Goal: Task Accomplishment & Management: Complete application form

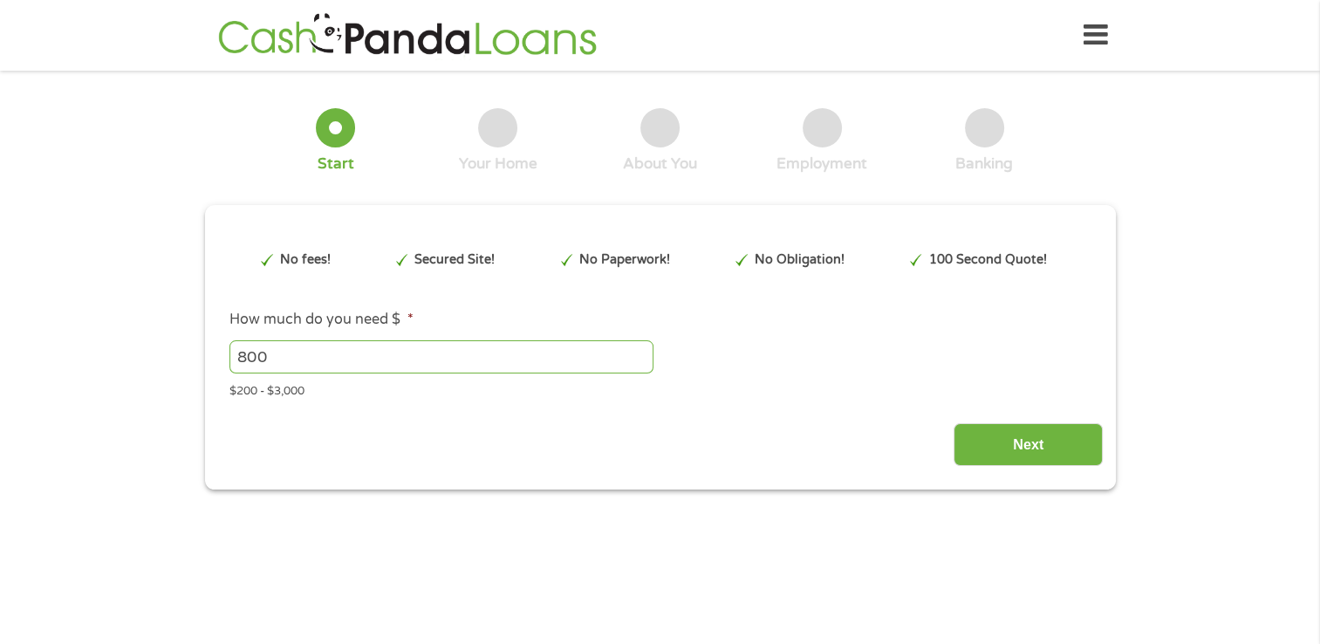
type input "EAIaIQobChMItOPpjtOBjwMV_XR_AB3VTgVTEAAYAiAAEgKDkvD_BwE"
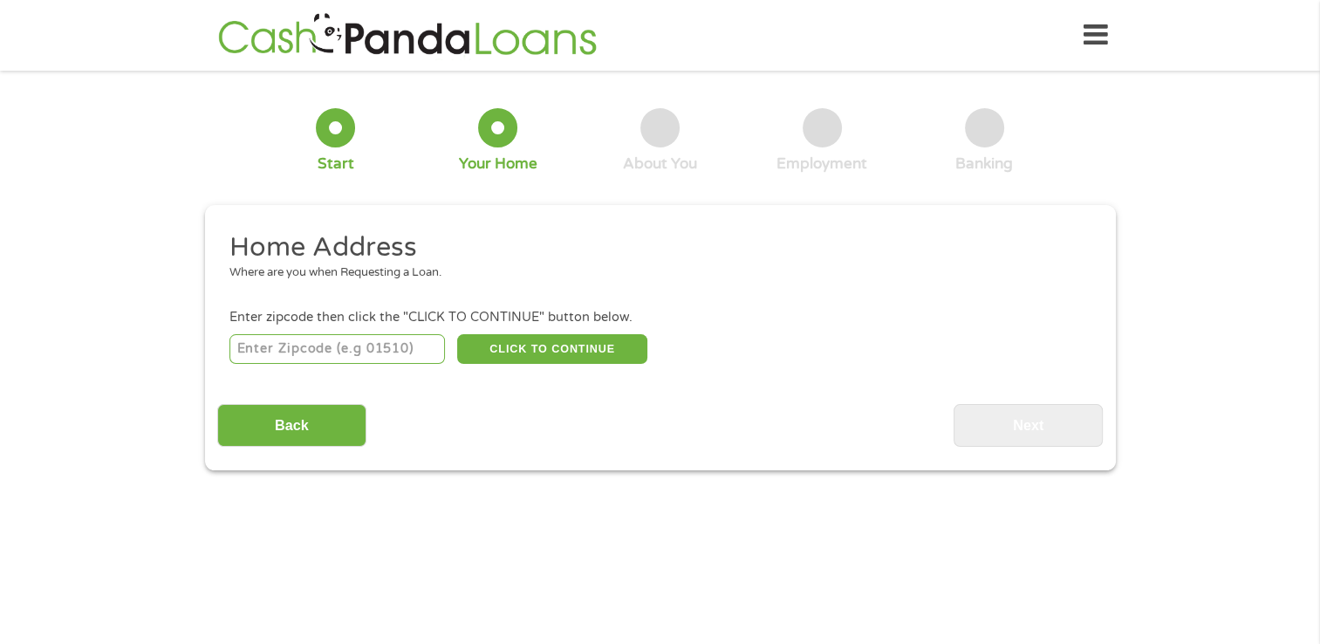
click at [312, 353] on input "number" at bounding box center [337, 349] width 216 height 30
type input "77008"
click at [510, 346] on button "CLICK TO CONTINUE" at bounding box center [552, 349] width 190 height 30
type input "77008"
type input "[GEOGRAPHIC_DATA]"
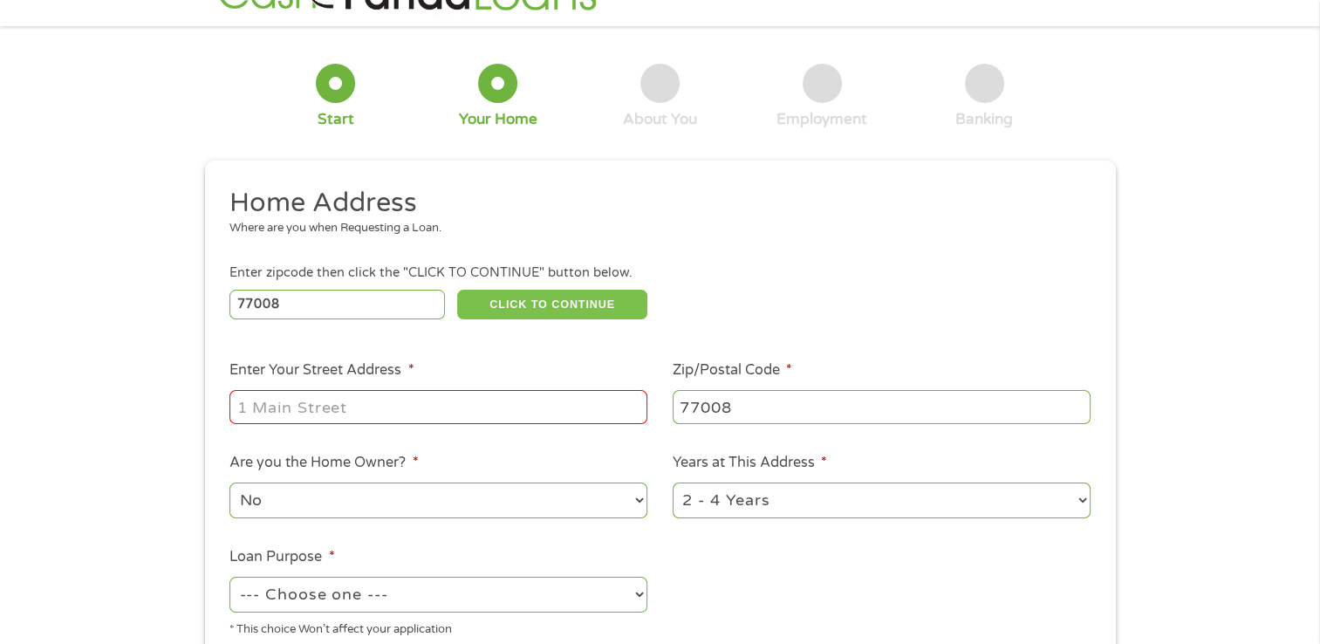
scroll to position [87, 0]
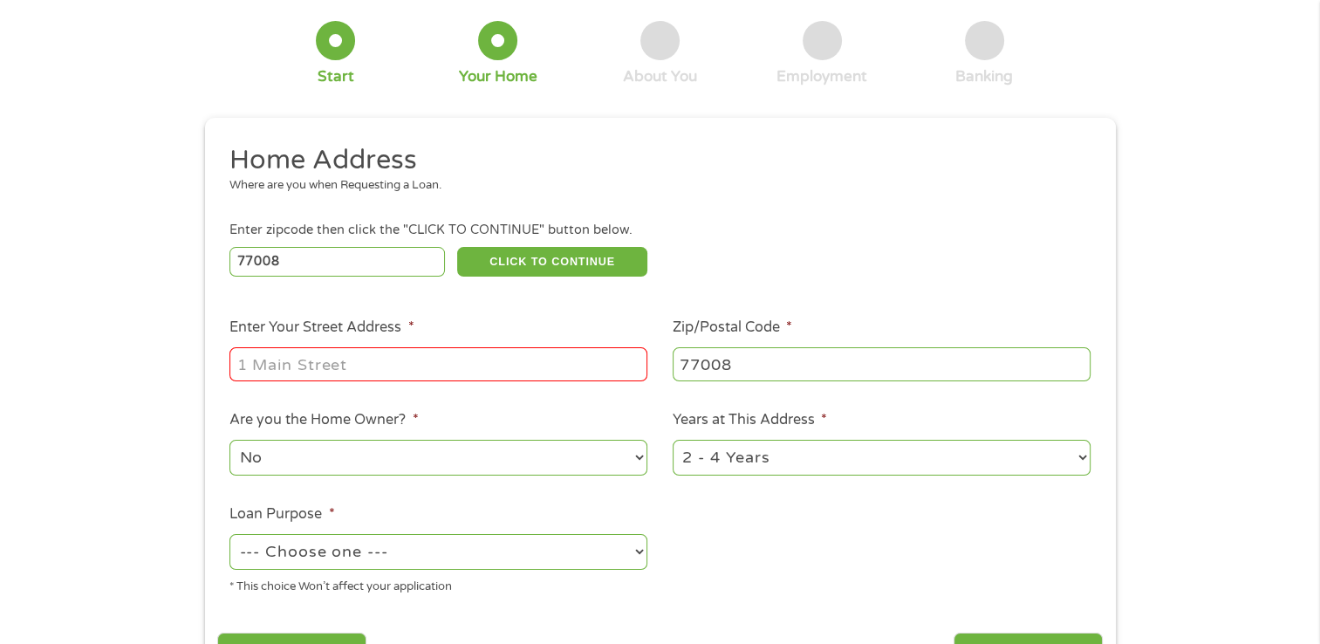
click at [428, 350] on input "Enter Your Street Address *" at bounding box center [438, 363] width 418 height 33
type input "[STREET_ADDRESS][PERSON_NAME]"
click at [829, 519] on ul "Home Address Where are you when Requesting a Loan. Enter zipcode then click the…" at bounding box center [660, 376] width 886 height 466
click at [792, 452] on select "1 Year or less 1 - 2 Years 2 - 4 Years Over 4 Years" at bounding box center [882, 458] width 418 height 36
select select "24months"
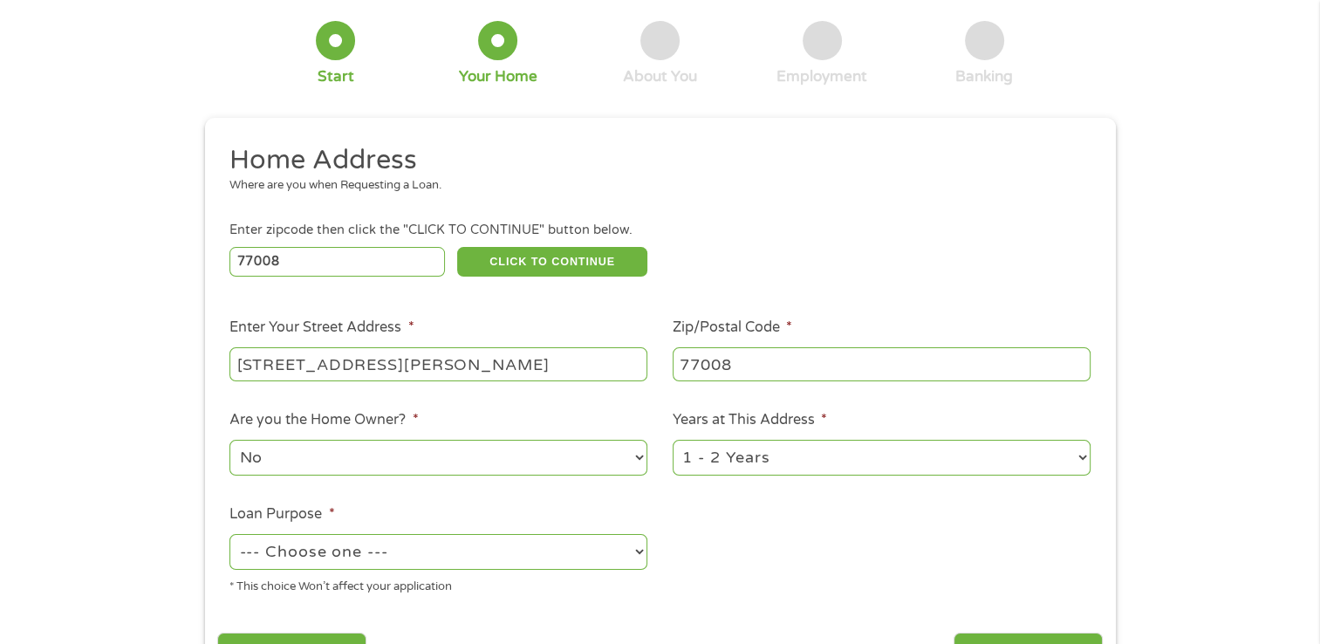
click at [673, 441] on select "1 Year or less 1 - 2 Years 2 - 4 Years Over 4 Years" at bounding box center [882, 458] width 418 height 36
click at [407, 556] on select "--- Choose one --- Pay Bills Debt Consolidation Home Improvement Major Purchase…" at bounding box center [438, 552] width 418 height 36
click at [229, 536] on select "--- Choose one --- Pay Bills Debt Consolidation Home Improvement Major Purchase…" at bounding box center [438, 552] width 418 height 36
drag, startPoint x: 431, startPoint y: 560, endPoint x: 397, endPoint y: 553, distance: 34.7
click at [431, 560] on select "--- Choose one --- Pay Bills Debt Consolidation Home Improvement Major Purchase…" at bounding box center [438, 552] width 418 height 36
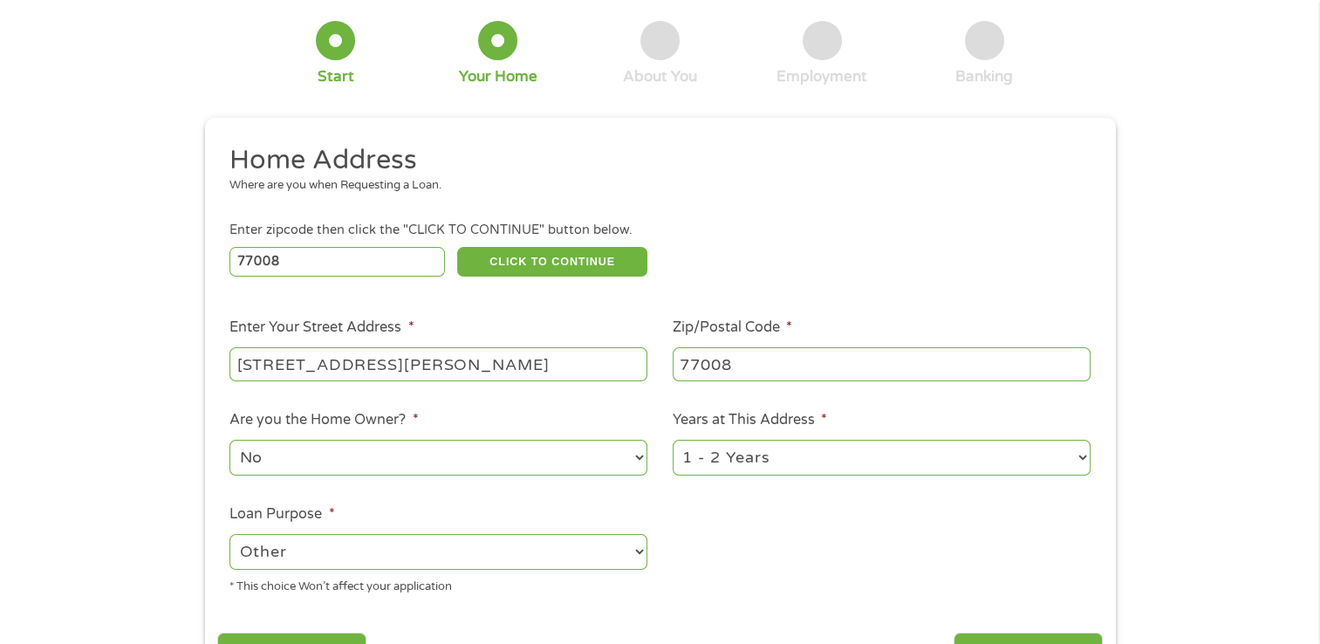
select select "shorttermcash"
click at [229, 536] on select "--- Choose one --- Pay Bills Debt Consolidation Home Improvement Major Purchase…" at bounding box center [438, 552] width 418 height 36
click at [785, 563] on ul "Home Address Where are you when Requesting a Loan. Enter zipcode then click the…" at bounding box center [660, 376] width 886 height 466
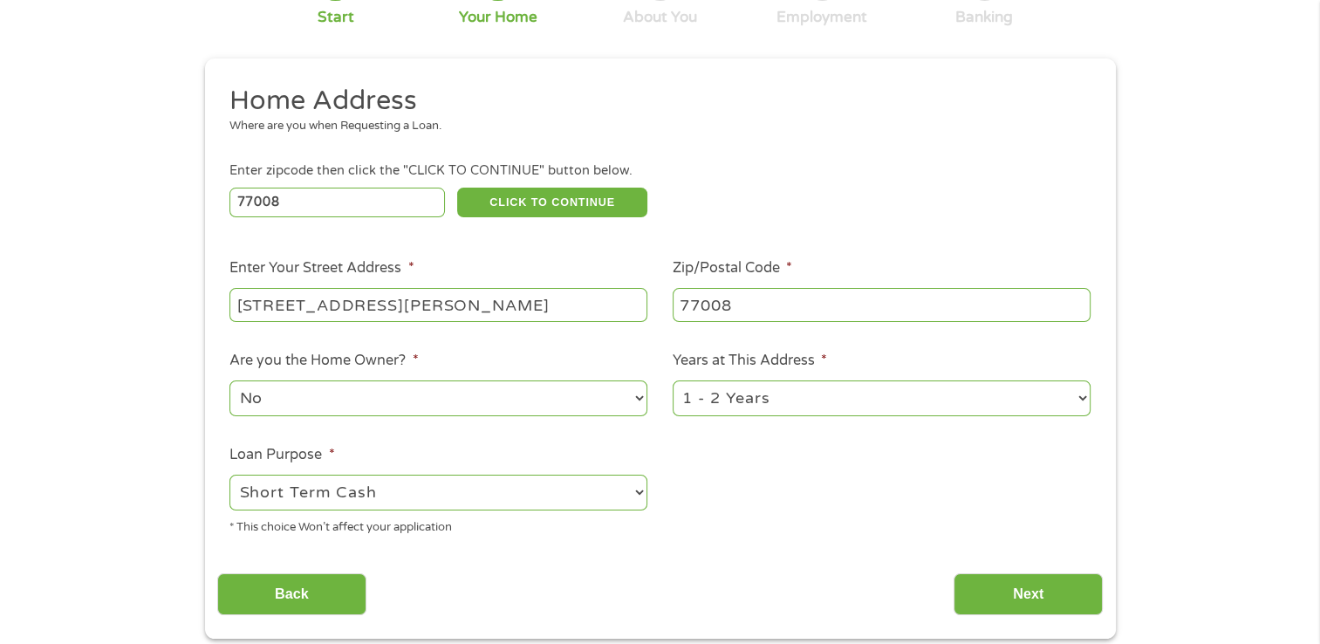
scroll to position [174, 0]
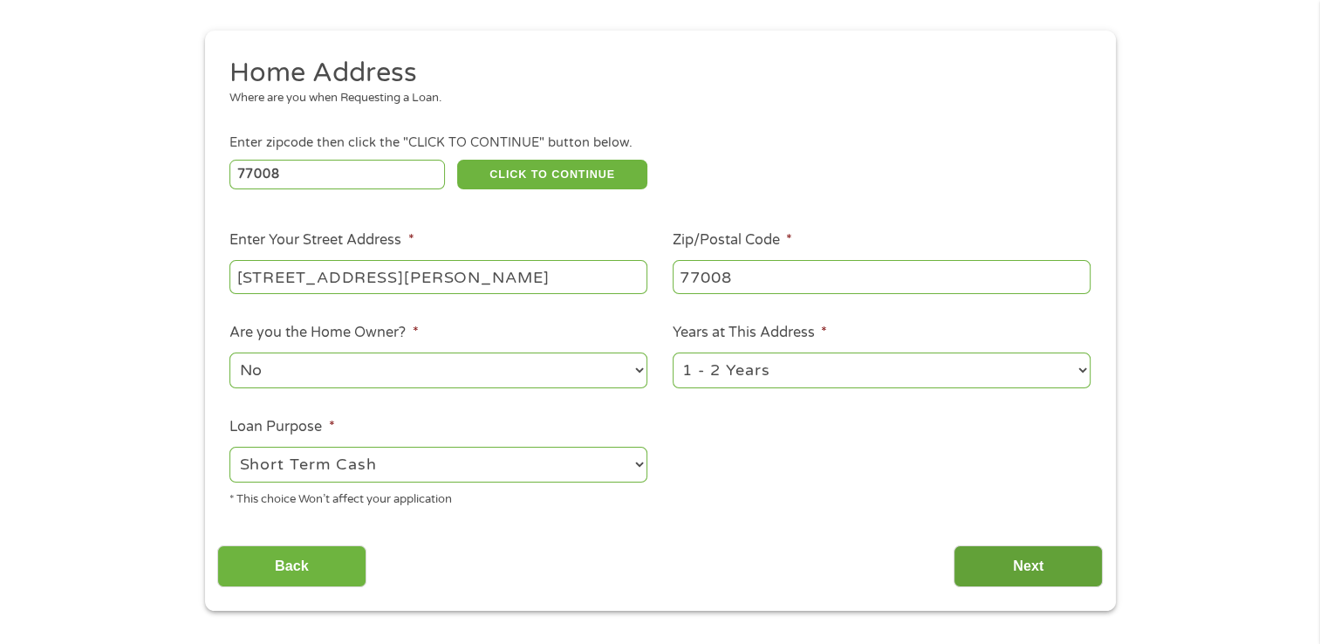
click at [976, 569] on input "Next" at bounding box center [1028, 566] width 149 height 43
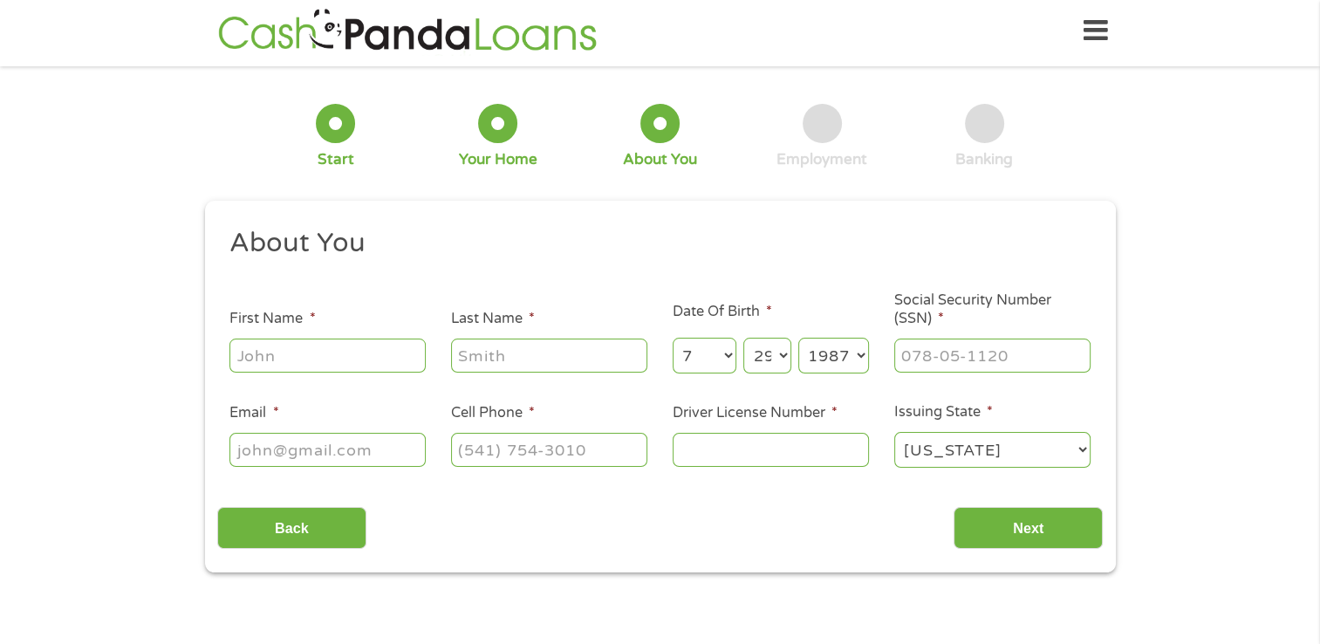
scroll to position [0, 0]
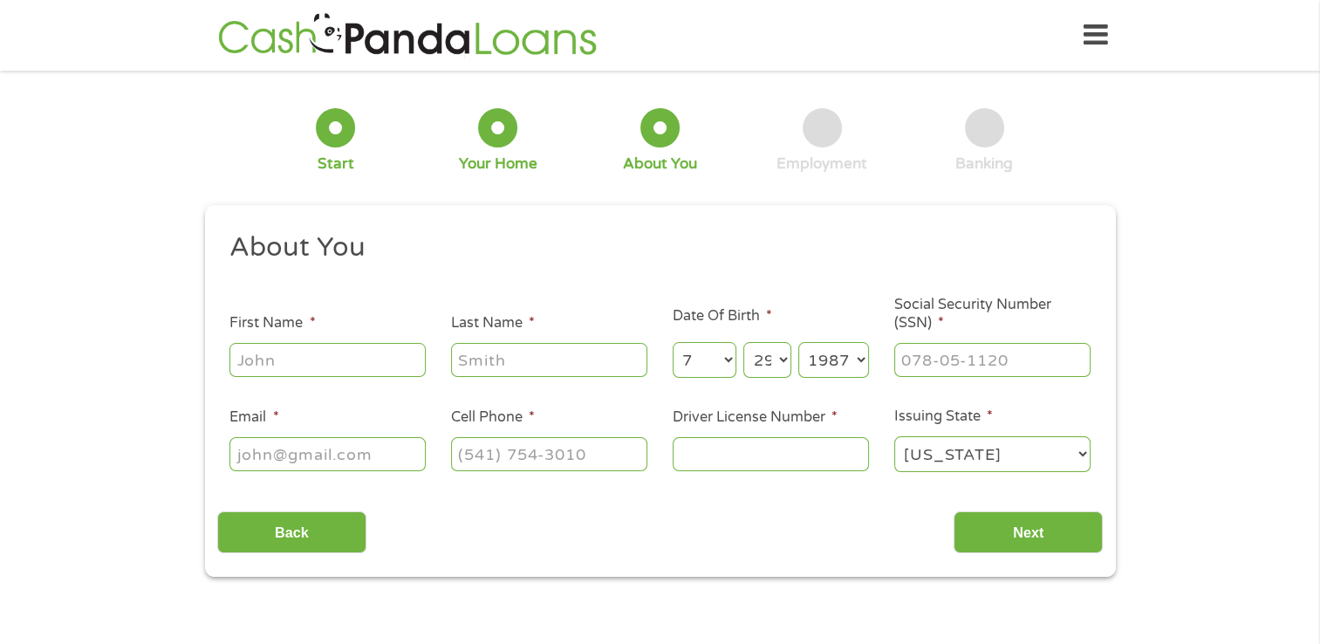
click at [321, 368] on input "First Name *" at bounding box center [327, 359] width 196 height 33
type input "[PERSON_NAME]"
type input "[PERSON_NAME][EMAIL_ADDRESS][DOMAIN_NAME]"
type input "[PHONE_NUMBER]"
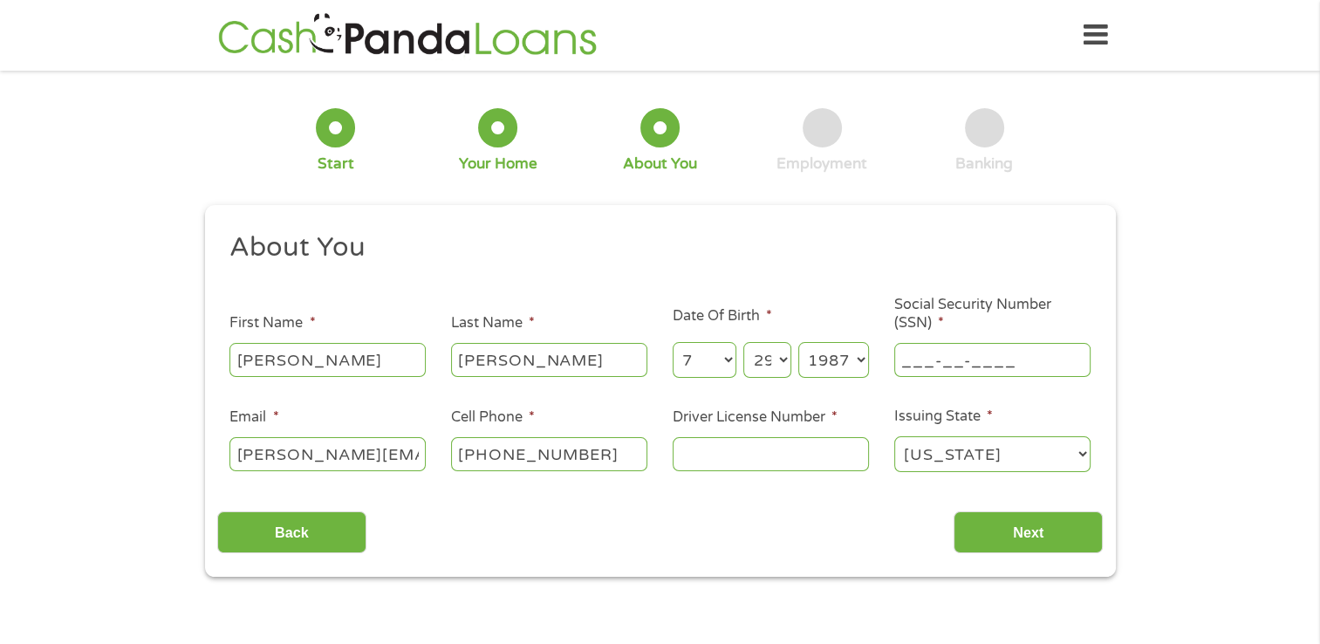
click at [908, 364] on input "___-__-____" at bounding box center [992, 359] width 196 height 33
type input "642-44-8112"
click at [752, 458] on input "Driver License Number *" at bounding box center [771, 453] width 196 height 33
type input "36690823"
click at [978, 539] on input "Next" at bounding box center [1028, 532] width 149 height 43
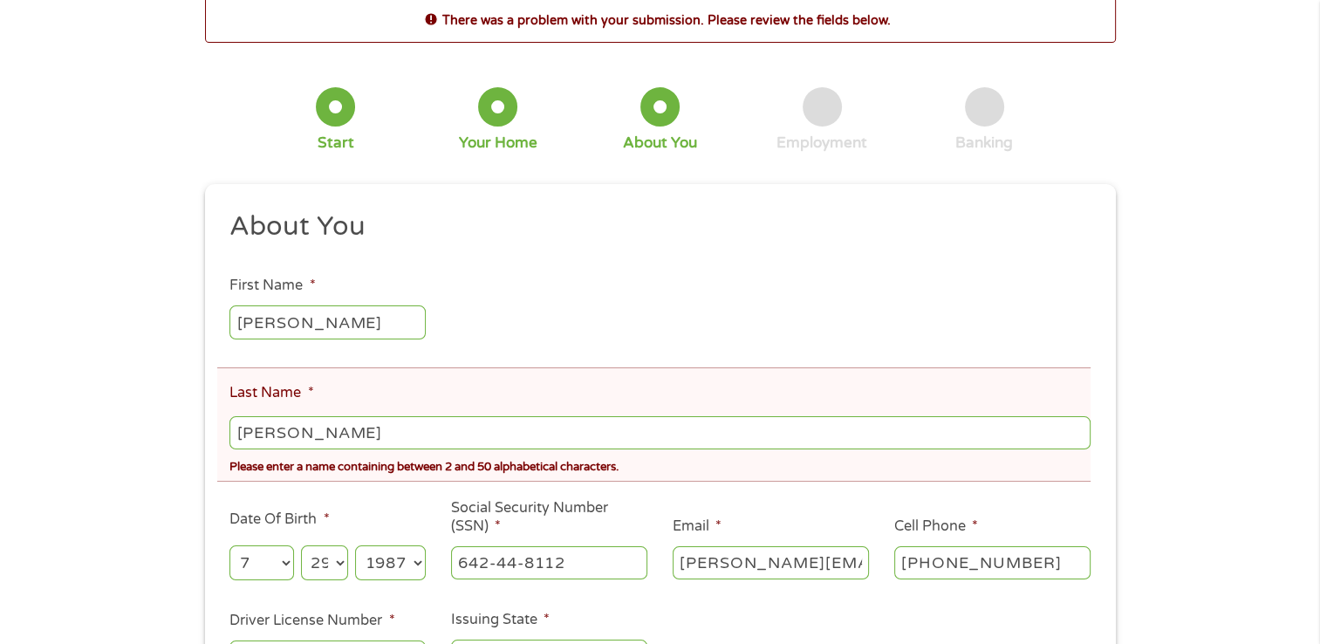
scroll to position [174, 0]
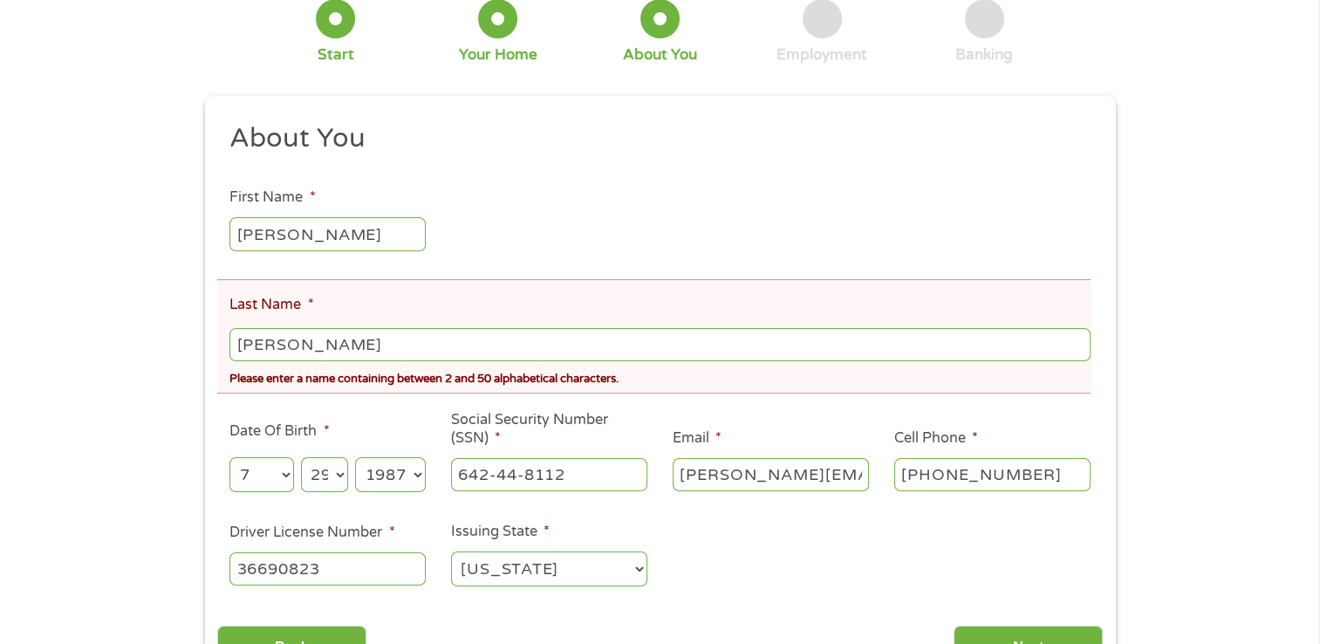
click at [291, 344] on input "[PERSON_NAME]" at bounding box center [659, 344] width 860 height 33
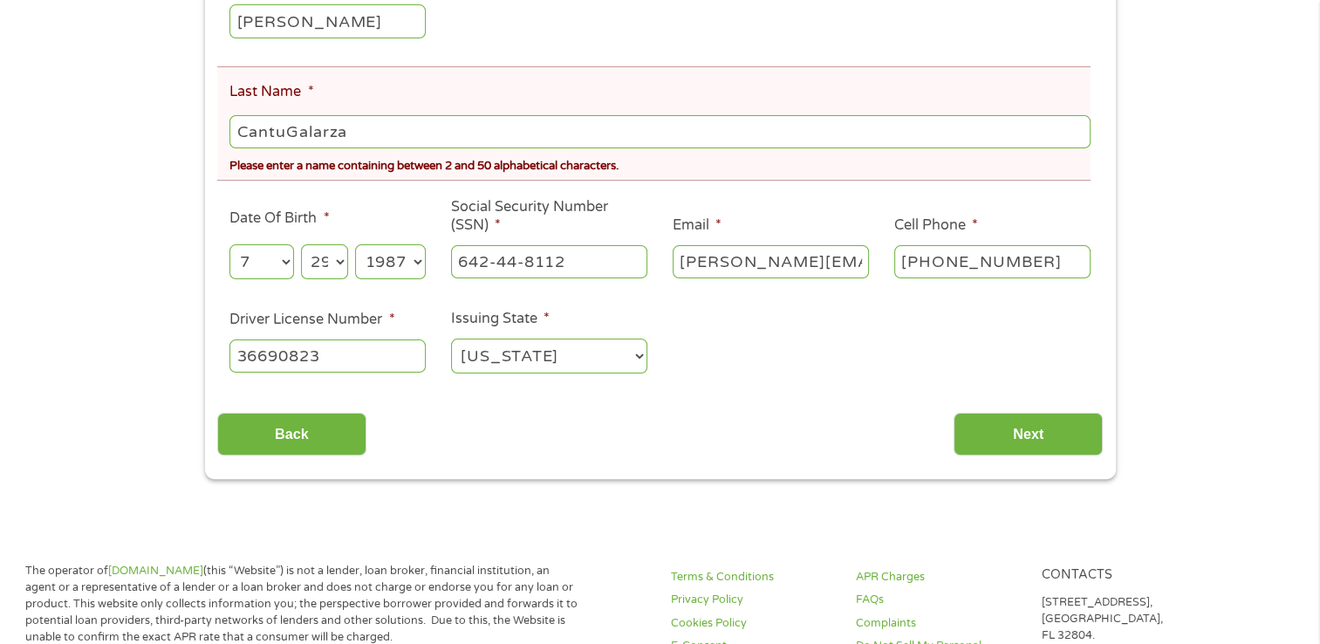
scroll to position [436, 0]
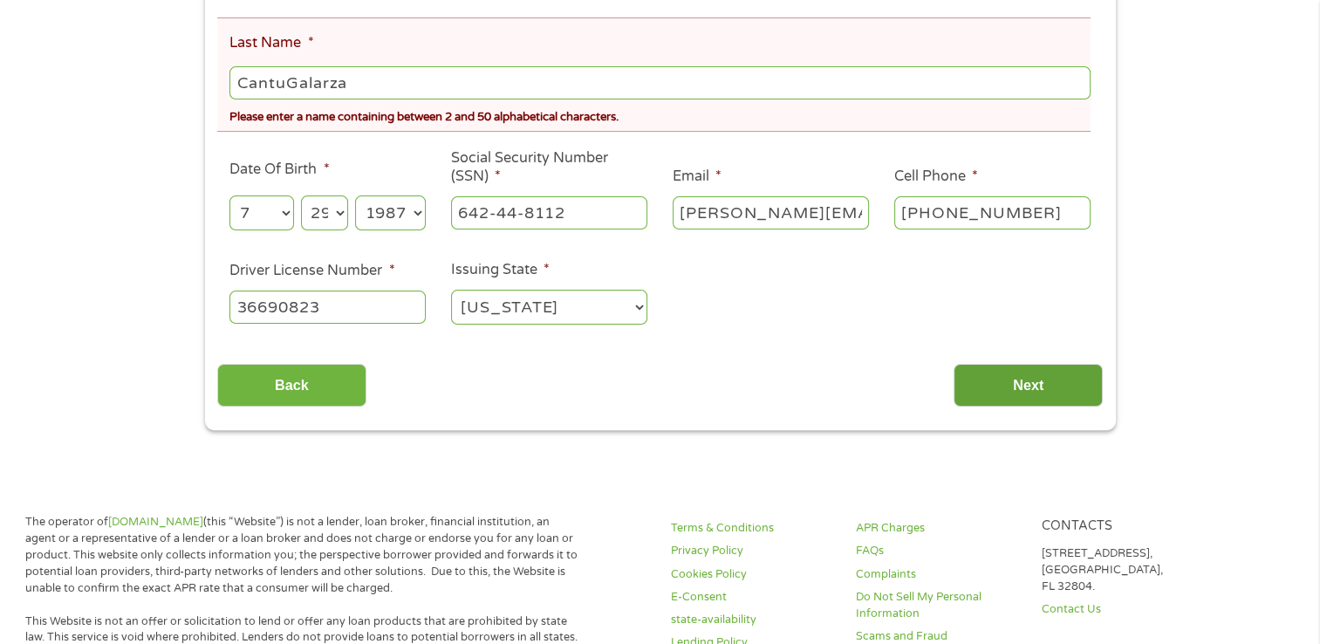
type input "CantuGalarza"
click at [977, 371] on input "Next" at bounding box center [1028, 385] width 149 height 43
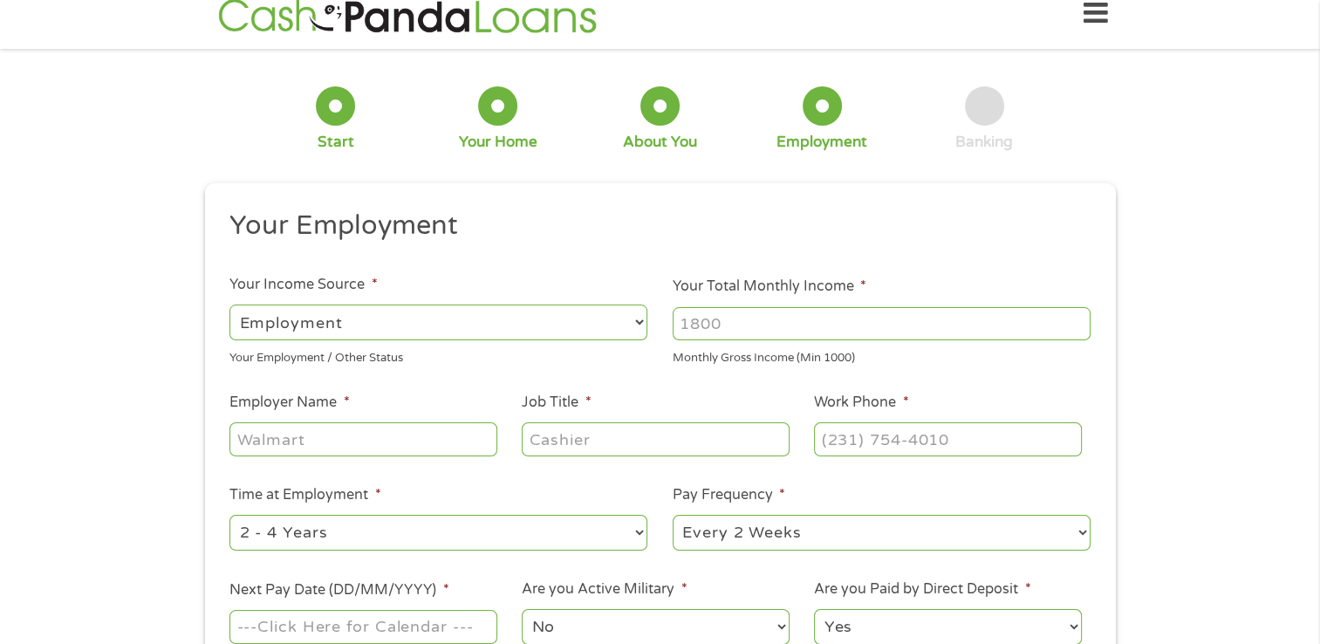
scroll to position [0, 0]
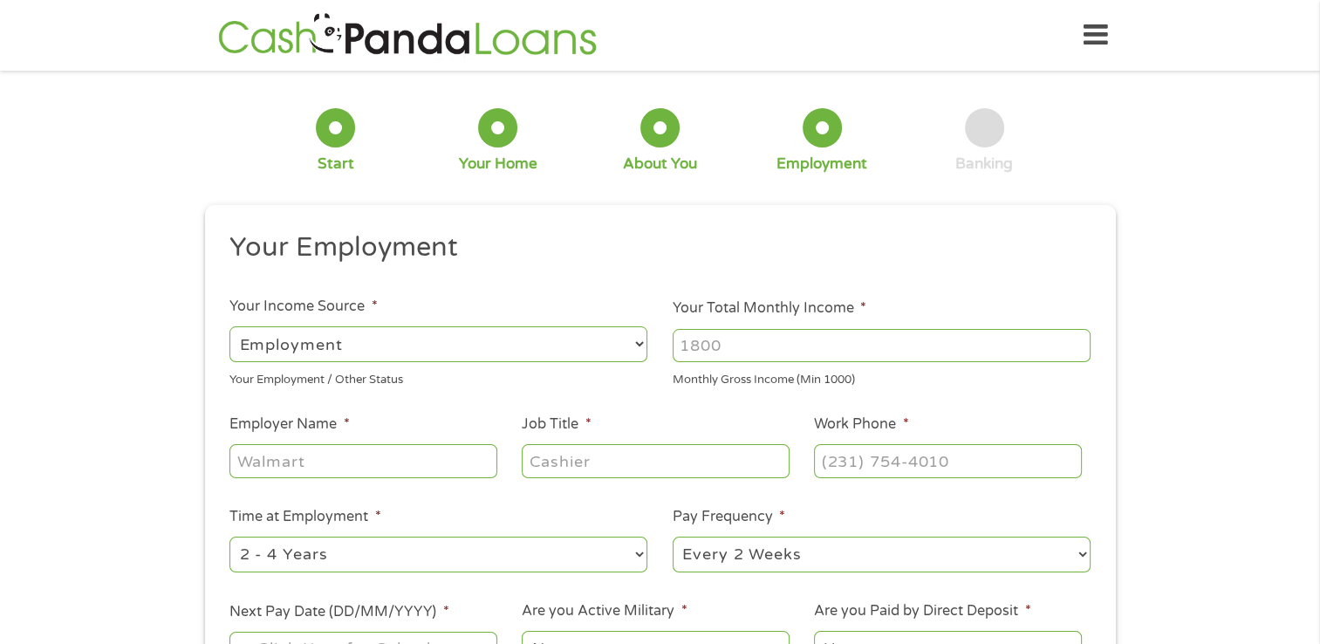
click at [399, 347] on select "--- Choose one --- Employment [DEMOGRAPHIC_DATA] Benefits" at bounding box center [438, 344] width 418 height 36
click at [229, 326] on select "--- Choose one --- Employment [DEMOGRAPHIC_DATA] Benefits" at bounding box center [438, 344] width 418 height 36
click at [728, 352] on input "Your Total Monthly Income *" at bounding box center [882, 345] width 418 height 33
type input "5000"
click at [272, 462] on input "Employer Name *" at bounding box center [362, 460] width 267 height 33
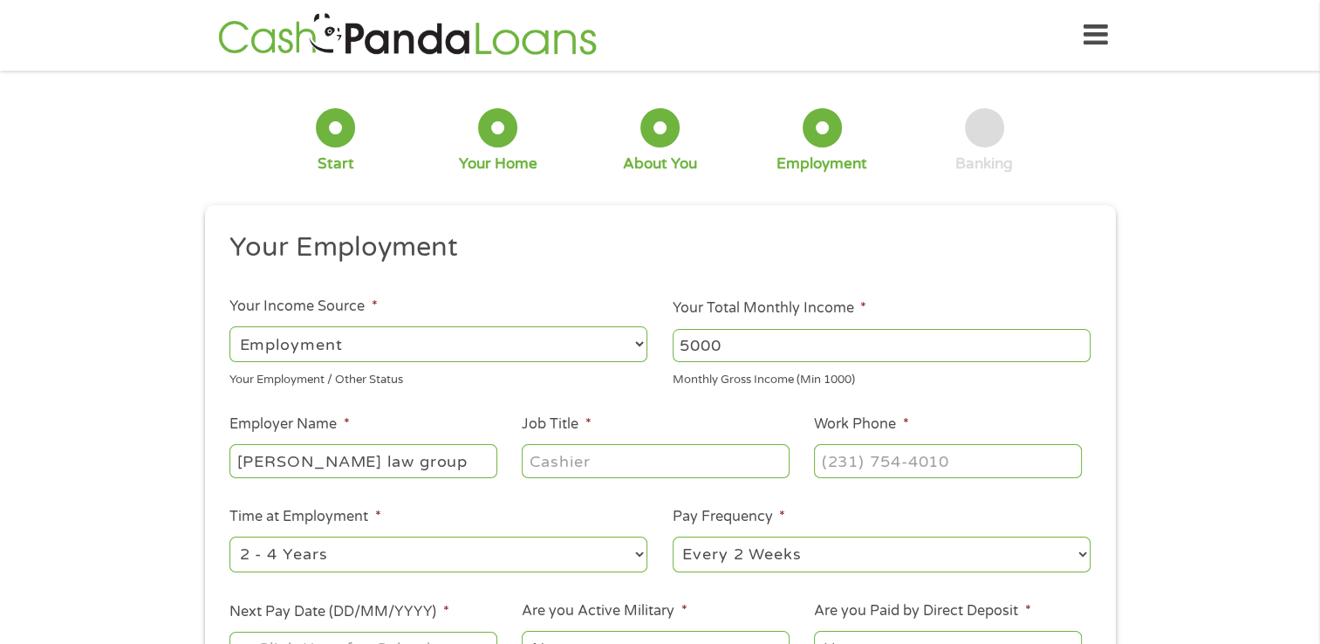
type input "[PERSON_NAME] law group"
type input "legal assistant"
type input "[PHONE_NUMBER]"
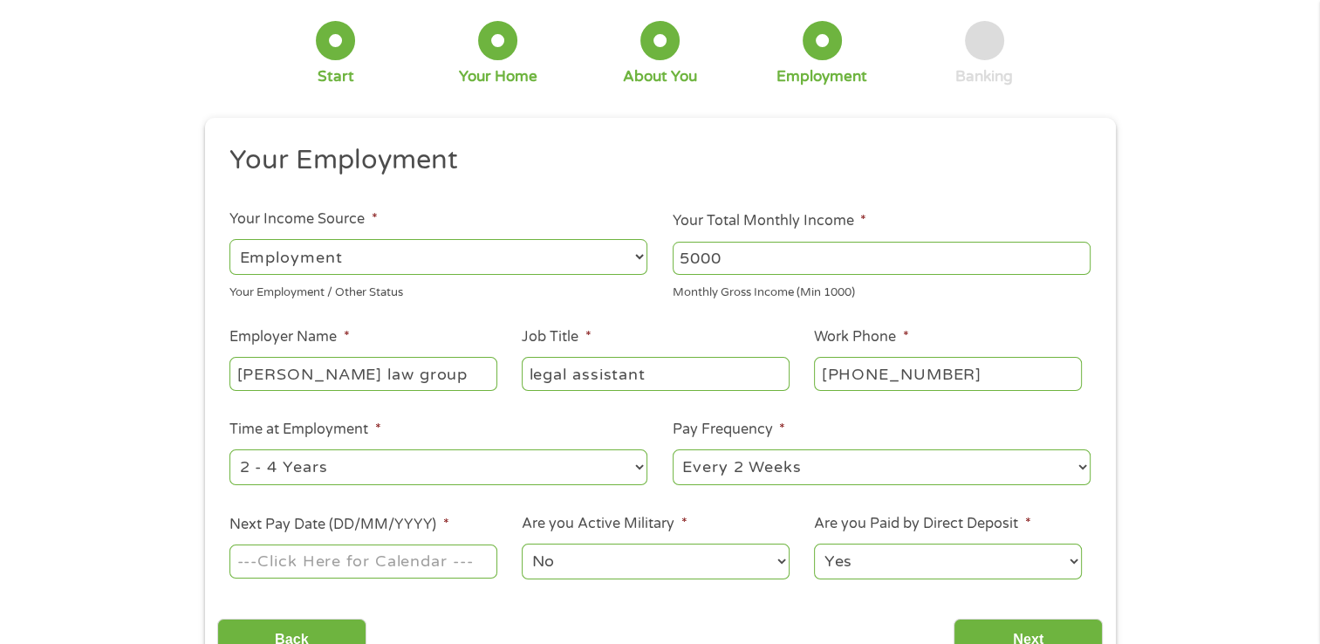
click at [272, 464] on select "--- Choose one --- 1 Year or less 1 - 2 Years 2 - 4 Years Over 4 Years" at bounding box center [438, 467] width 418 height 36
click at [311, 458] on select "--- Choose one --- 1 Year or less 1 - 2 Years 2 - 4 Years Over 4 Years" at bounding box center [438, 467] width 418 height 36
select select "24months"
click at [229, 450] on select "--- Choose one --- 1 Year or less 1 - 2 Years 2 - 4 Years Over 4 Years" at bounding box center [438, 467] width 418 height 36
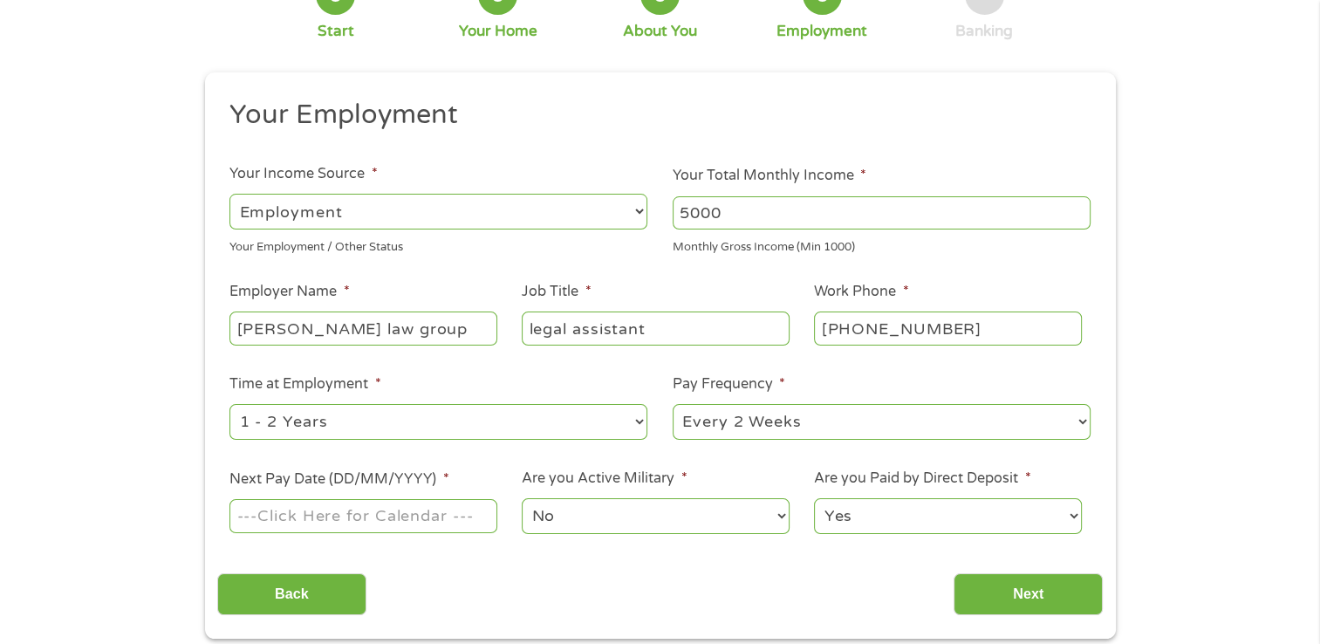
scroll to position [174, 0]
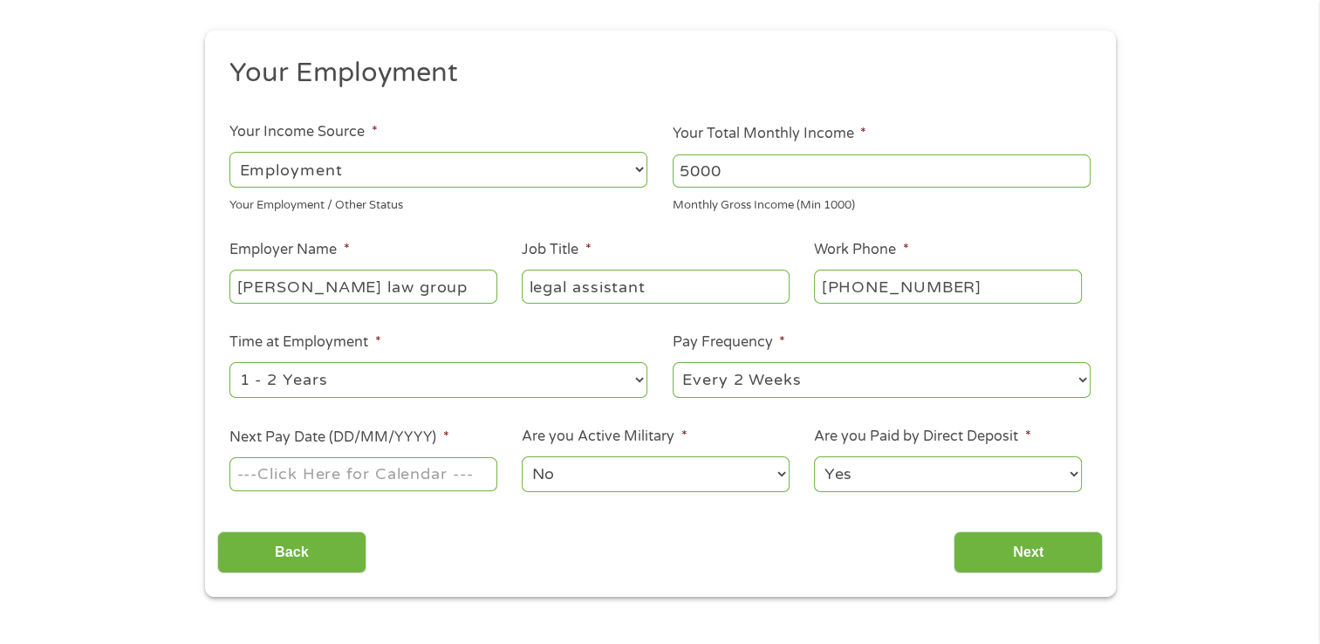
click at [395, 477] on input "Next Pay Date (DD/MM/YYYY) *" at bounding box center [362, 473] width 267 height 33
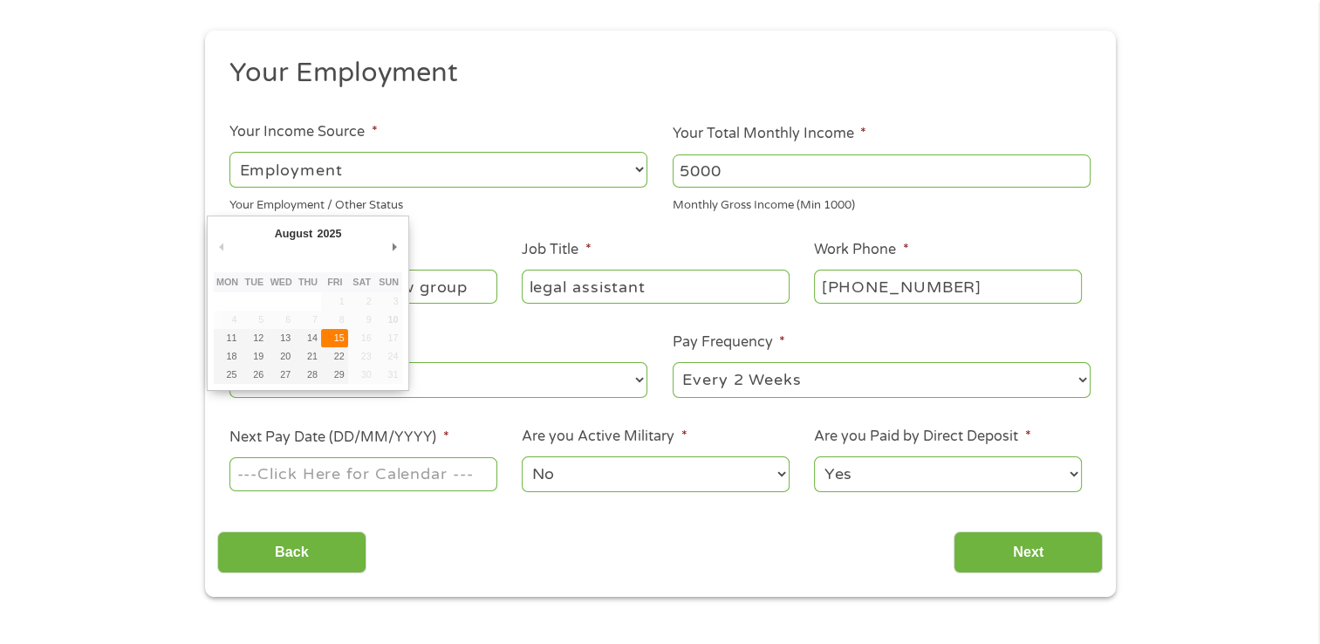
type input "[DATE]"
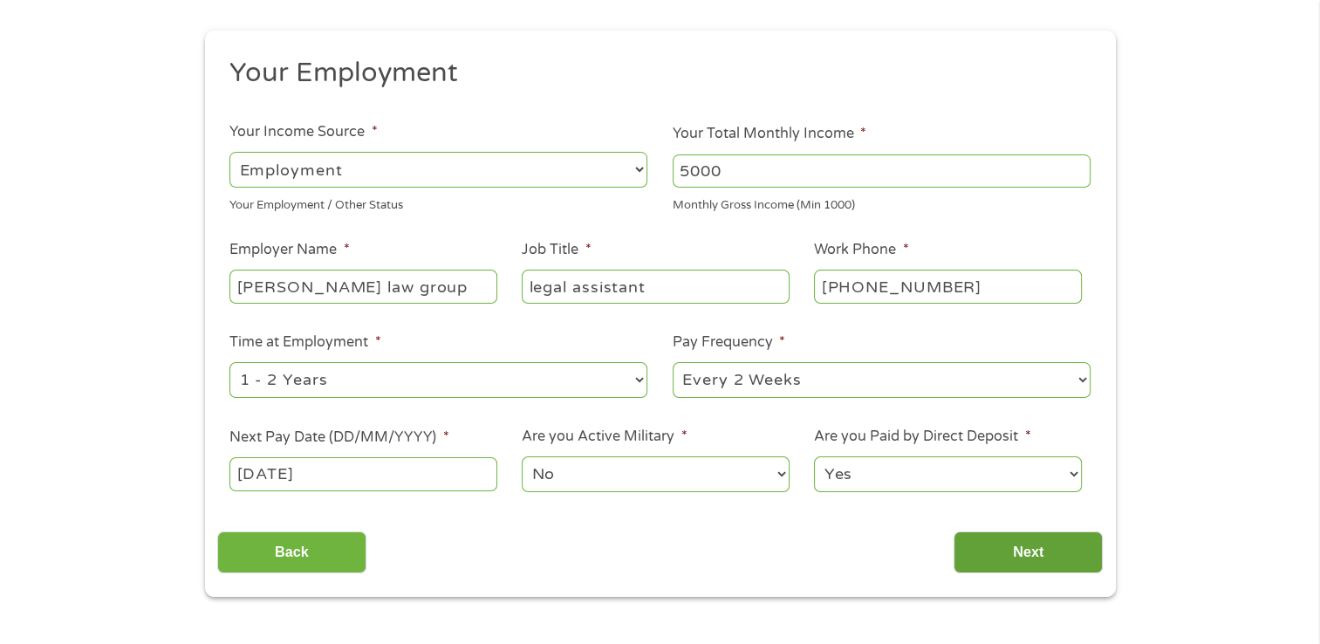
click at [1017, 562] on input "Next" at bounding box center [1028, 552] width 149 height 43
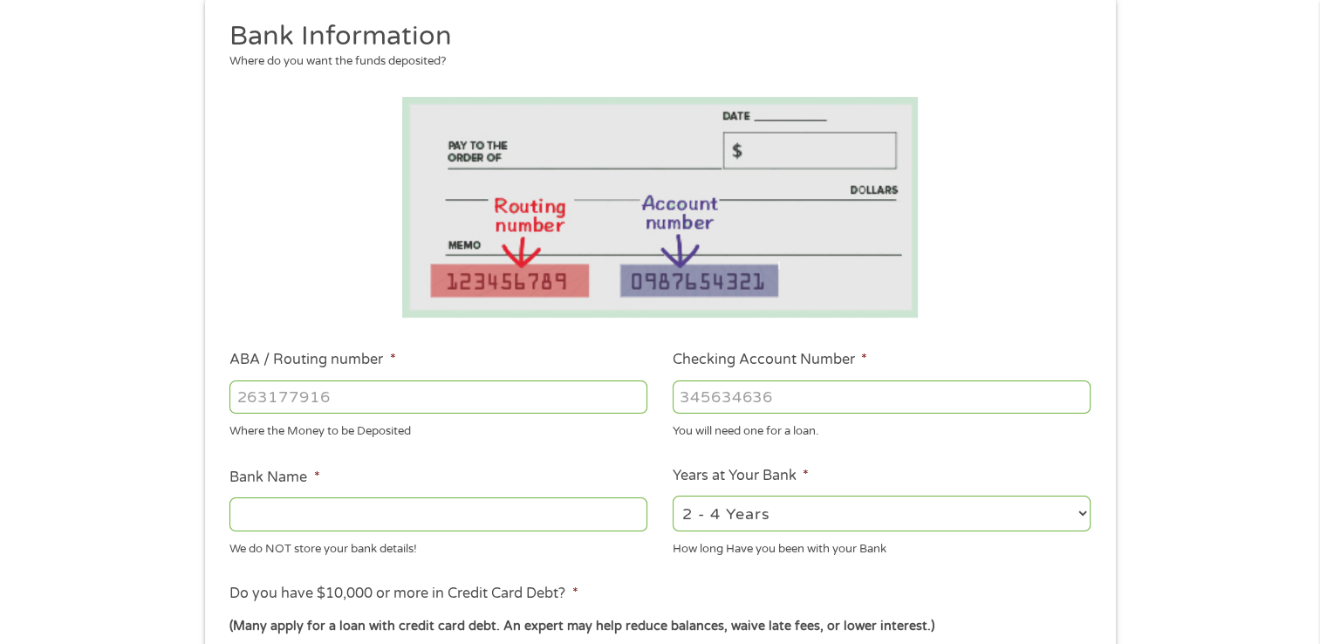
scroll to position [262, 0]
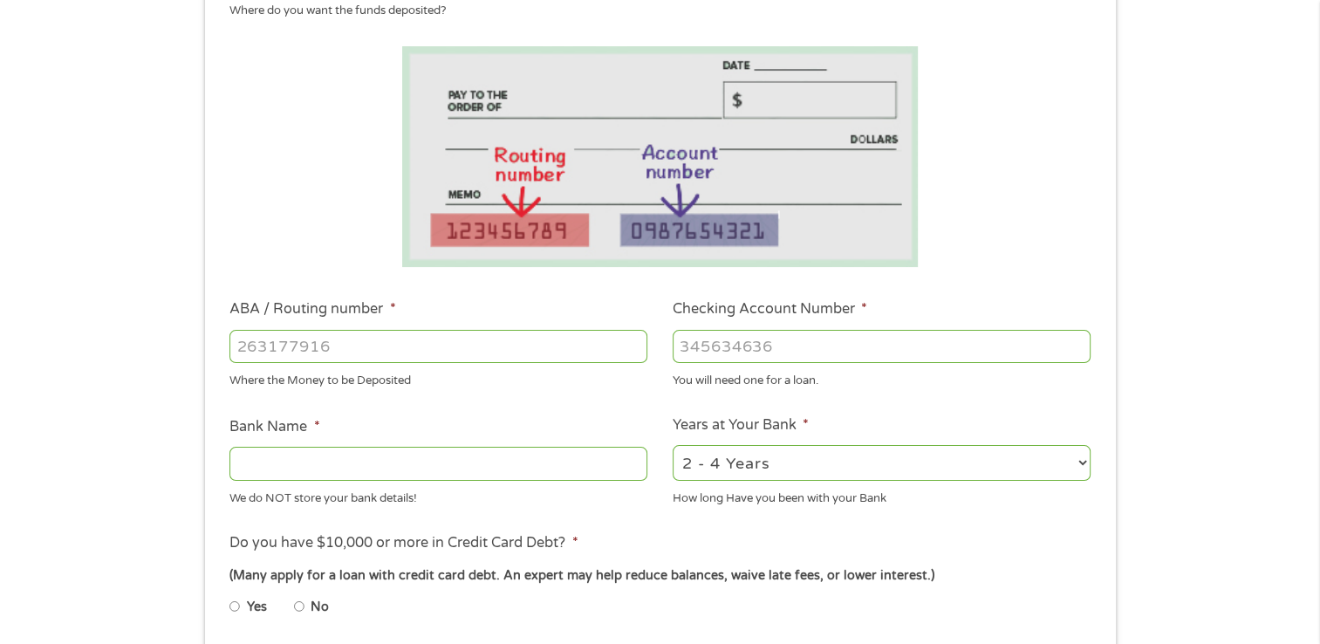
click at [356, 343] on input "ABA / Routing number *" at bounding box center [438, 346] width 418 height 33
type input "111900659"
type input "[PERSON_NAME] FARGO BANK"
type input "111900659"
click at [749, 358] on input "Checking Account Number *" at bounding box center [882, 346] width 418 height 33
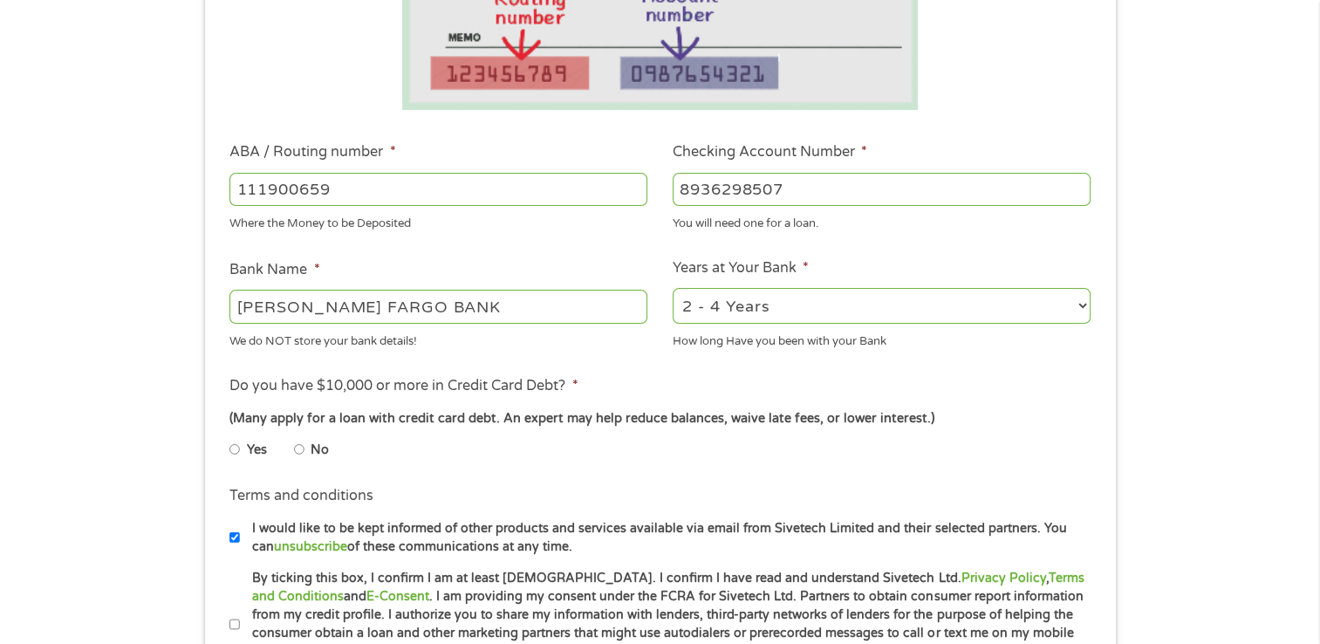
scroll to position [436, 0]
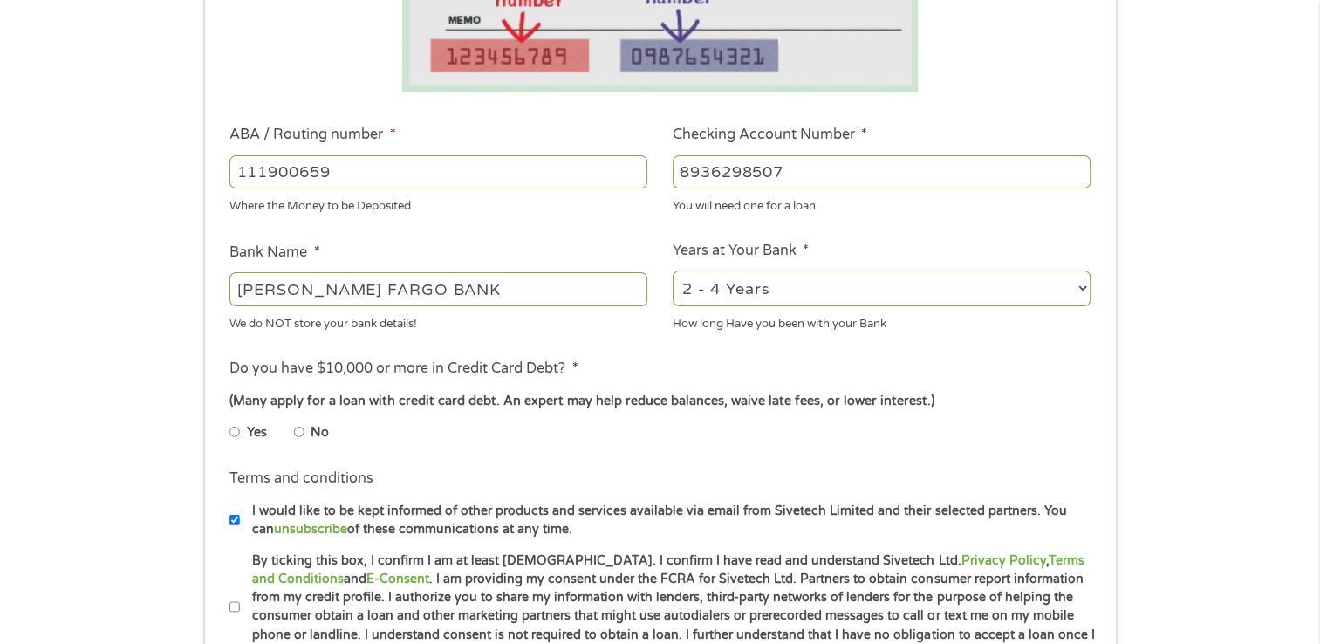
type input "8936298507"
click at [757, 298] on select "2 - 4 Years 6 - 12 Months 1 - 2 Years Over 4 Years" at bounding box center [882, 288] width 418 height 36
select select "60months"
click at [673, 271] on select "2 - 4 Years 6 - 12 Months 1 - 2 Years Over 4 Years" at bounding box center [882, 288] width 418 height 36
click at [244, 432] on li "Yes" at bounding box center [261, 432] width 65 height 34
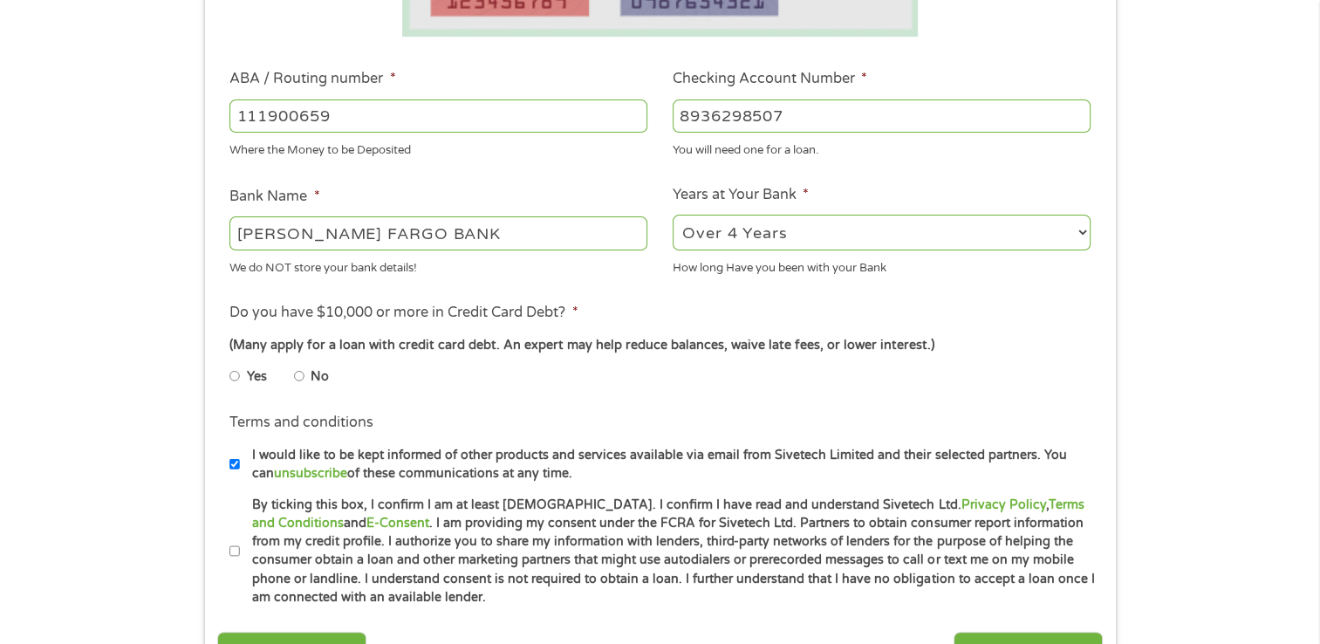
scroll to position [523, 0]
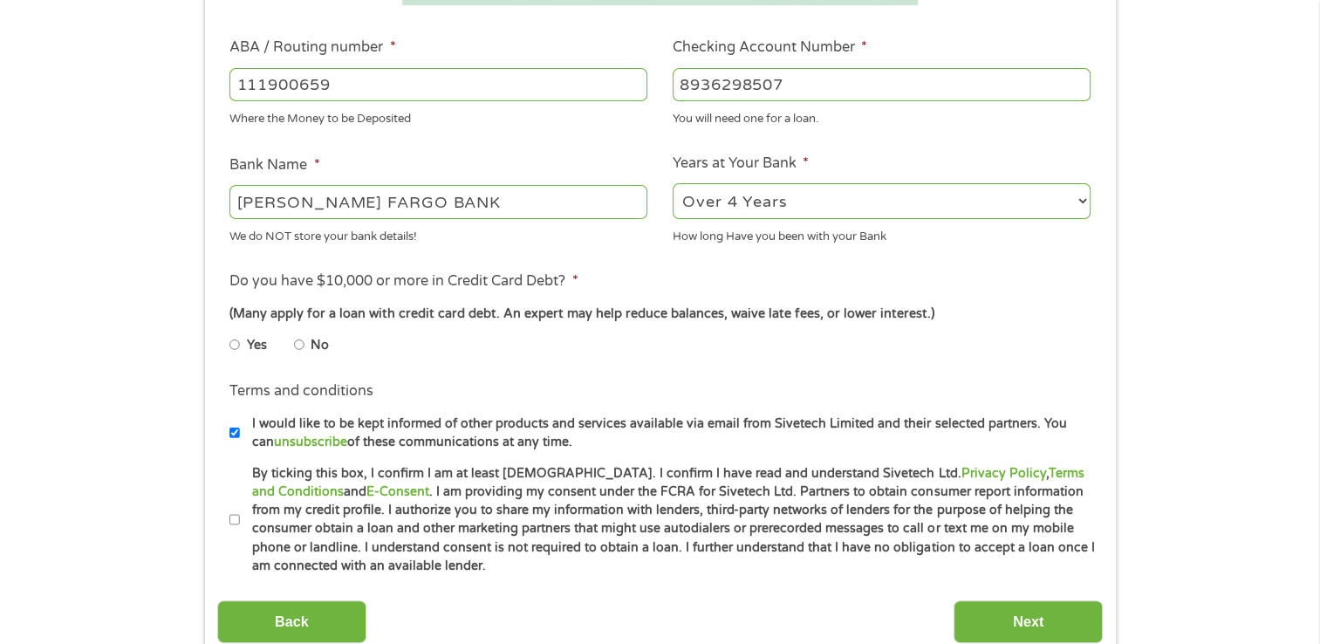
click at [233, 357] on input "Yes" at bounding box center [234, 345] width 10 height 28
radio input "true"
click at [234, 341] on input "Yes" at bounding box center [234, 345] width 10 height 28
click at [236, 520] on input "By ticking this box, I confirm I am at least [DEMOGRAPHIC_DATA]. I confirm I ha…" at bounding box center [234, 520] width 10 height 28
checkbox input "true"
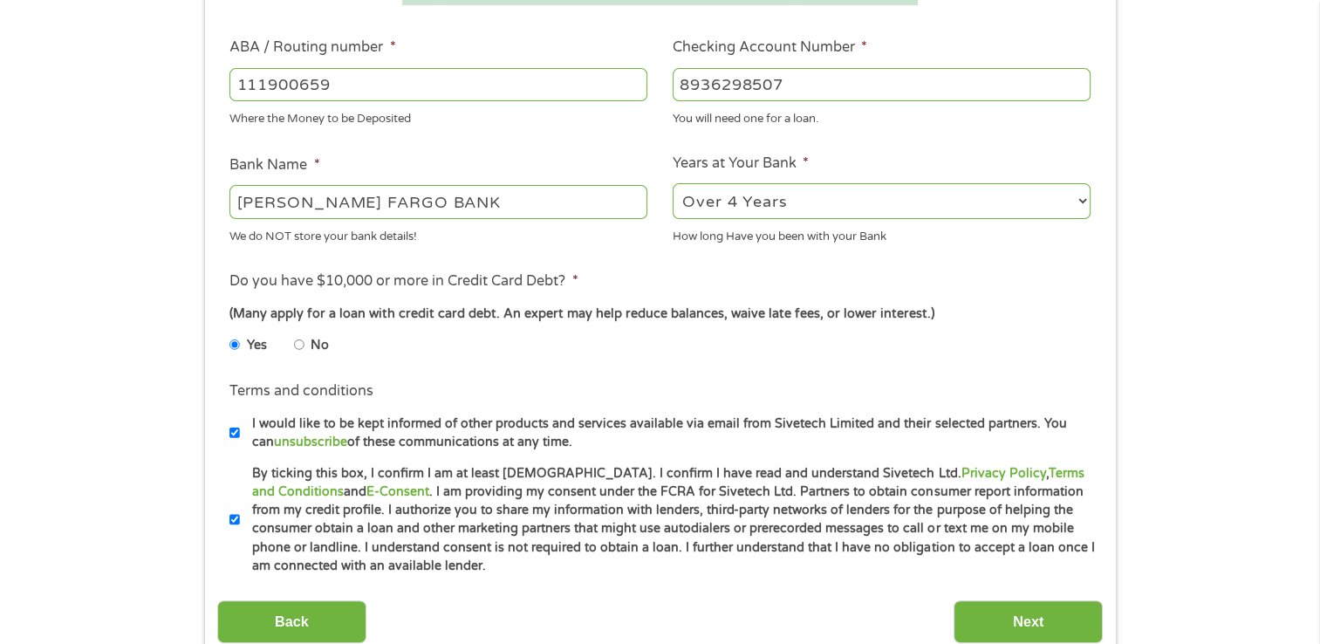
click at [234, 433] on input "I would like to be kept informed of other products and services available via e…" at bounding box center [234, 433] width 10 height 28
checkbox input "false"
click at [1037, 630] on input "Next" at bounding box center [1028, 621] width 149 height 43
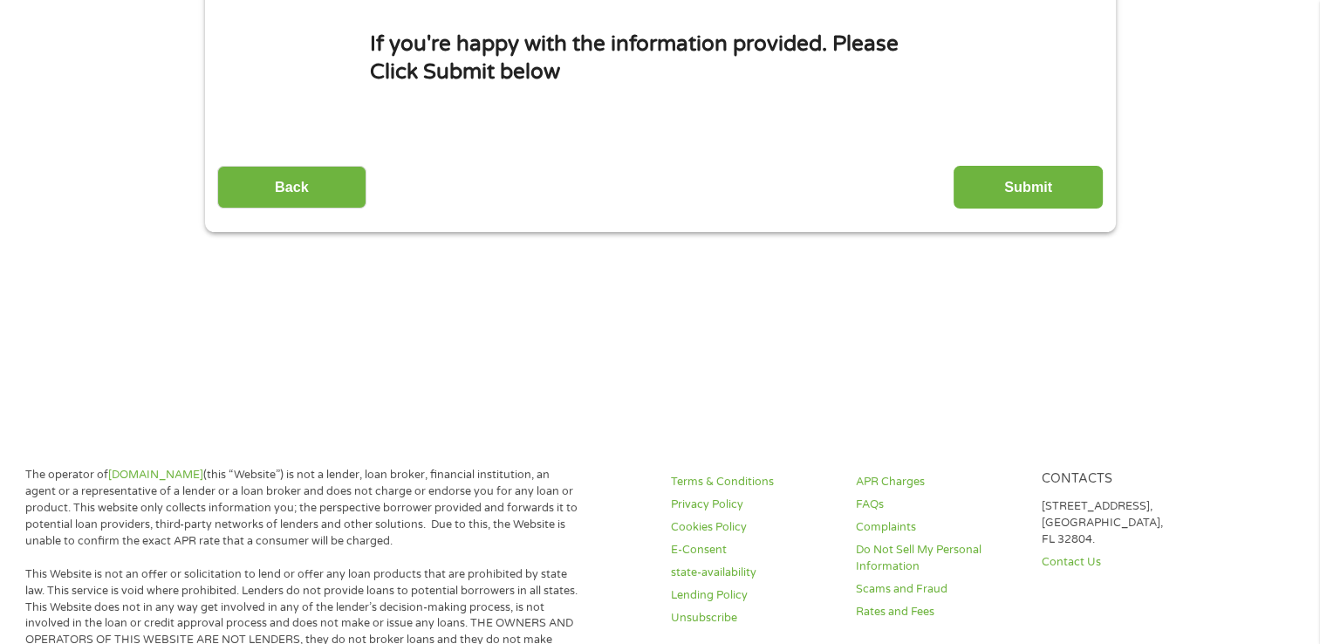
scroll to position [0, 0]
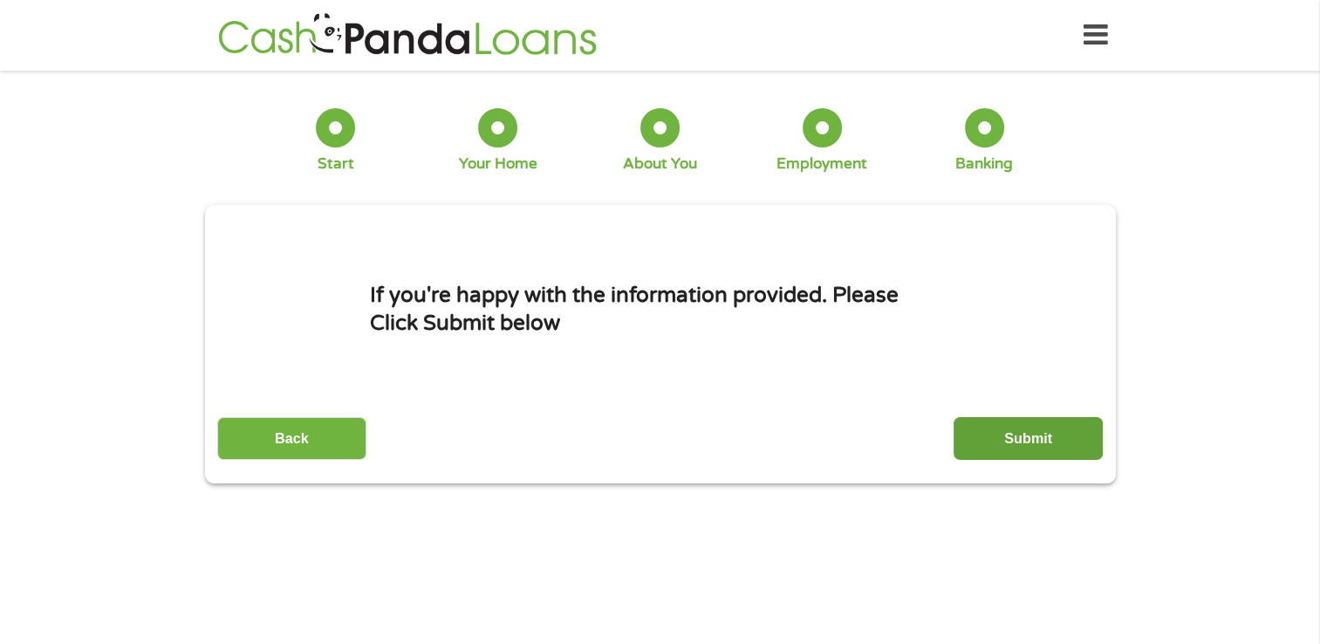
click at [1034, 452] on input "Submit" at bounding box center [1028, 438] width 149 height 43
